Goal: Navigation & Orientation: Find specific page/section

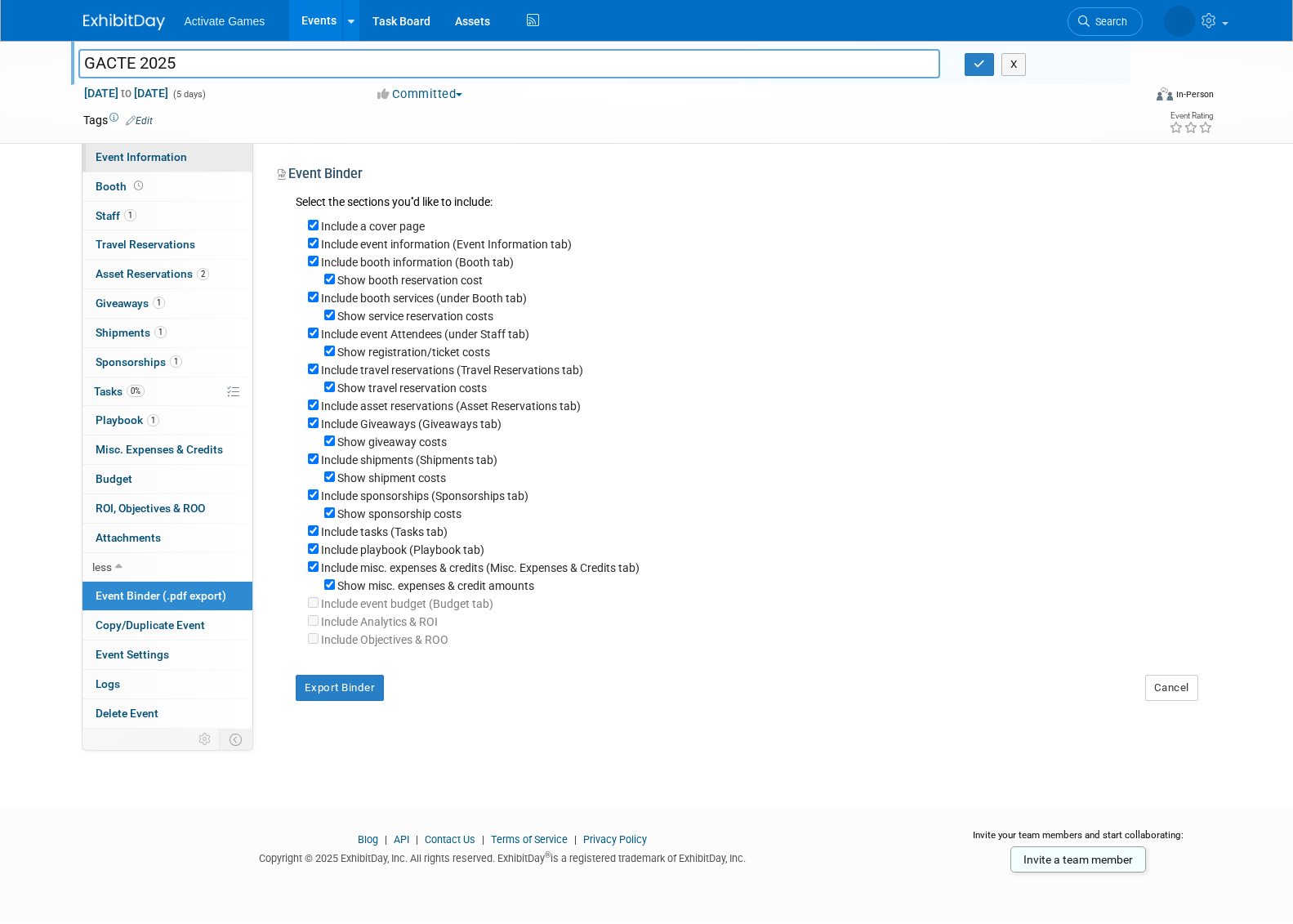
click at [194, 160] on link "Event Information" at bounding box center [167, 156] width 170 height 28
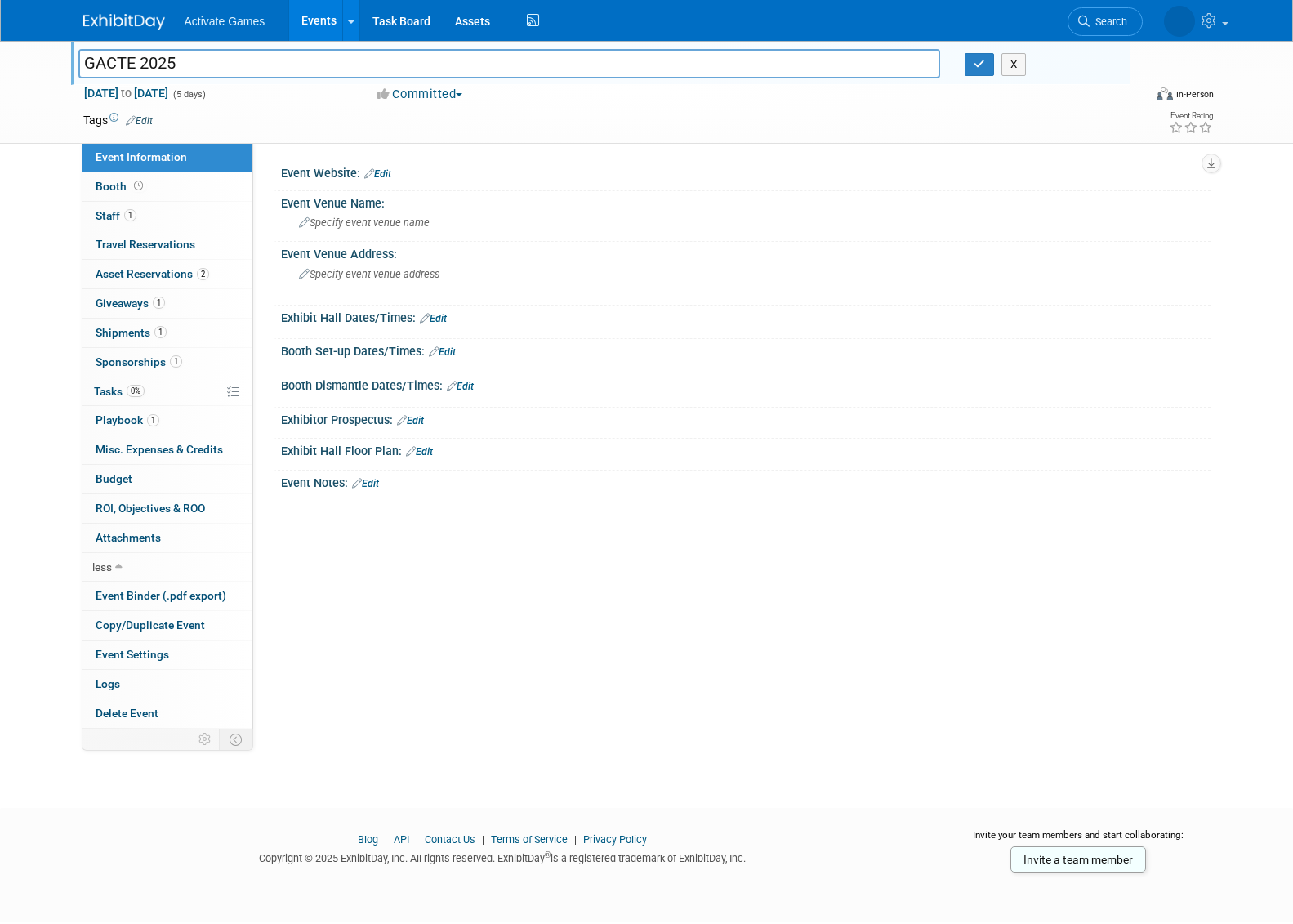
click at [329, 28] on link "Events" at bounding box center [319, 20] width 60 height 41
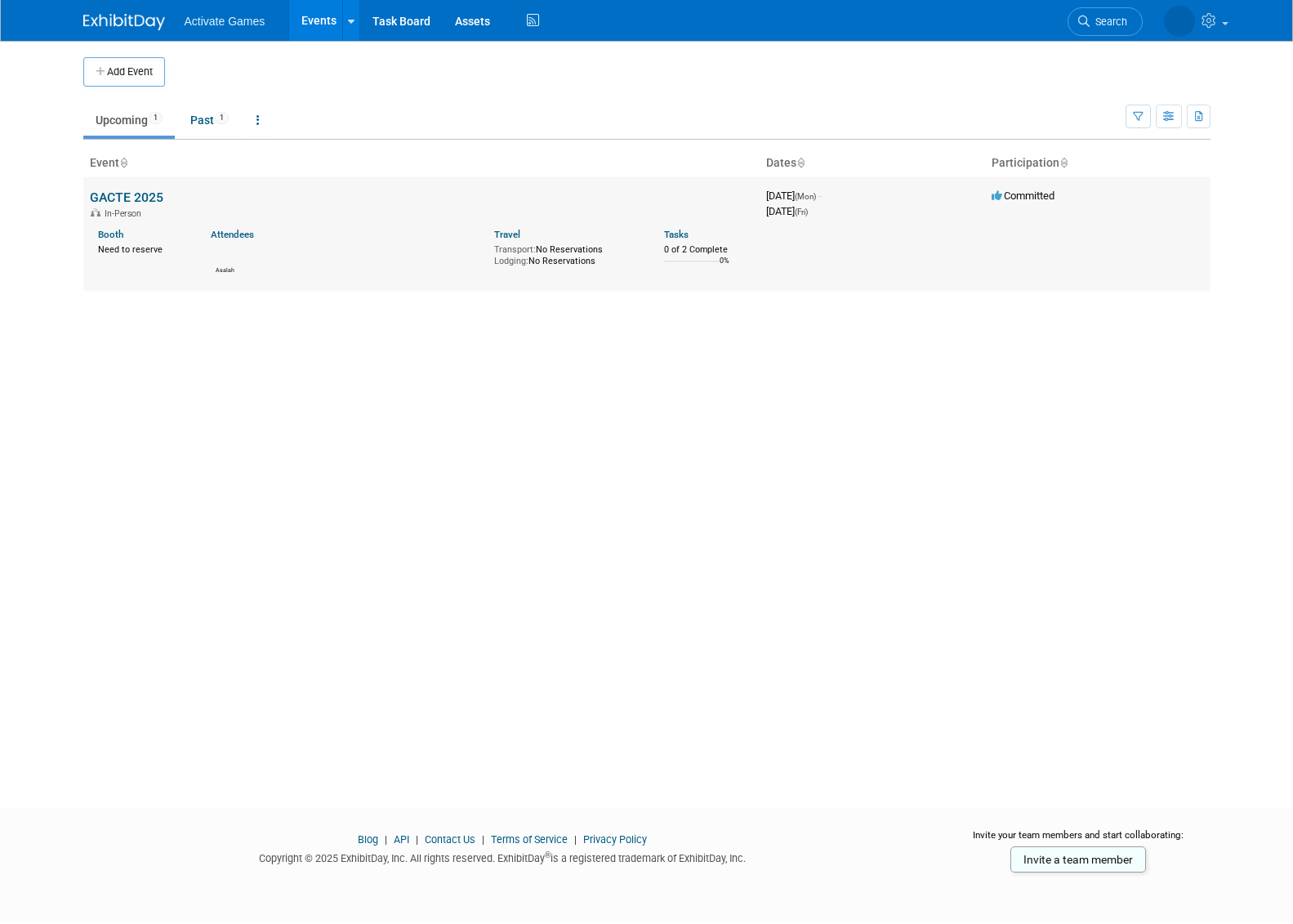
click at [153, 193] on link "GACTE 2025" at bounding box center [126, 197] width 74 height 15
